Goal: Task Accomplishment & Management: Manage account settings

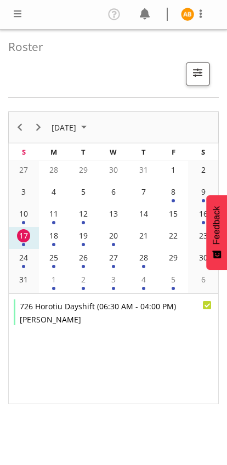
click at [23, 9] on span at bounding box center [17, 13] width 13 height 13
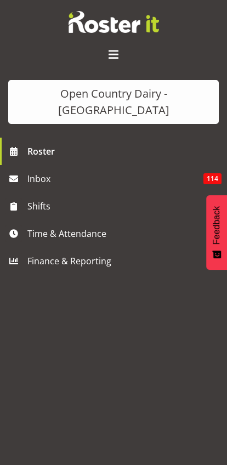
click at [28, 226] on span "Time & Attendance" at bounding box center [116, 234] width 178 height 16
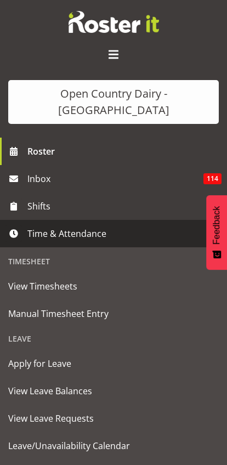
click at [20, 306] on span "Manual Timesheet Entry" at bounding box center [113, 314] width 211 height 16
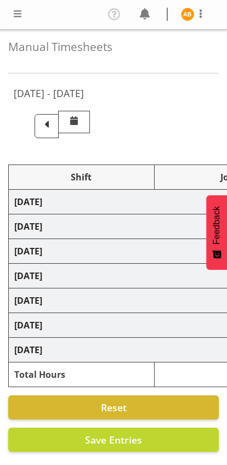
select select "78987"
select select "78954"
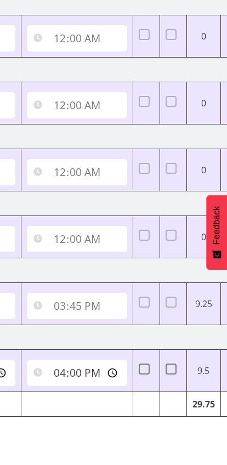
scroll to position [0, 493]
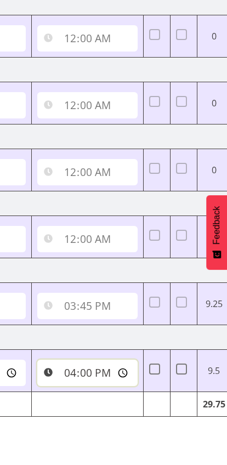
click at [55, 370] on input "16:00:00" at bounding box center [87, 373] width 100 height 26
type input "15:30:00"
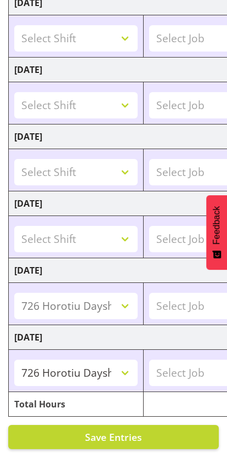
scroll to position [0, 0]
click at [137, 434] on span "Save Entries" at bounding box center [113, 437] width 57 height 13
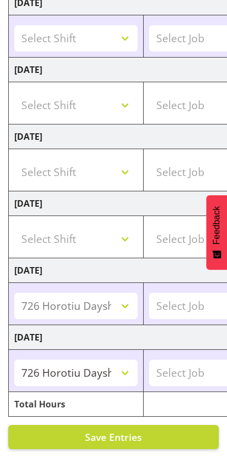
click at [142, 433] on button "Save Entries" at bounding box center [113, 437] width 211 height 24
